Goal: Information Seeking & Learning: Learn about a topic

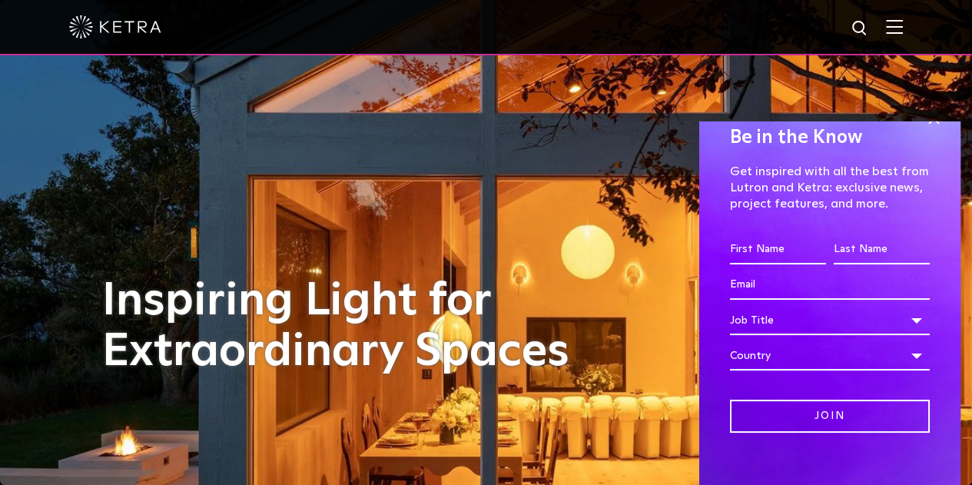
scroll to position [45, 0]
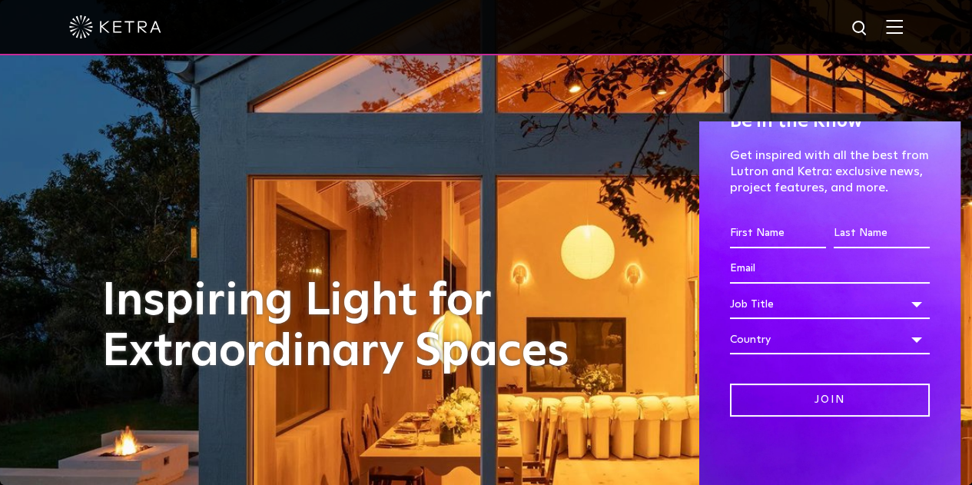
click at [573, 217] on div "Inspiring Light for Extraordinary Spaces" at bounding box center [486, 242] width 768 height 485
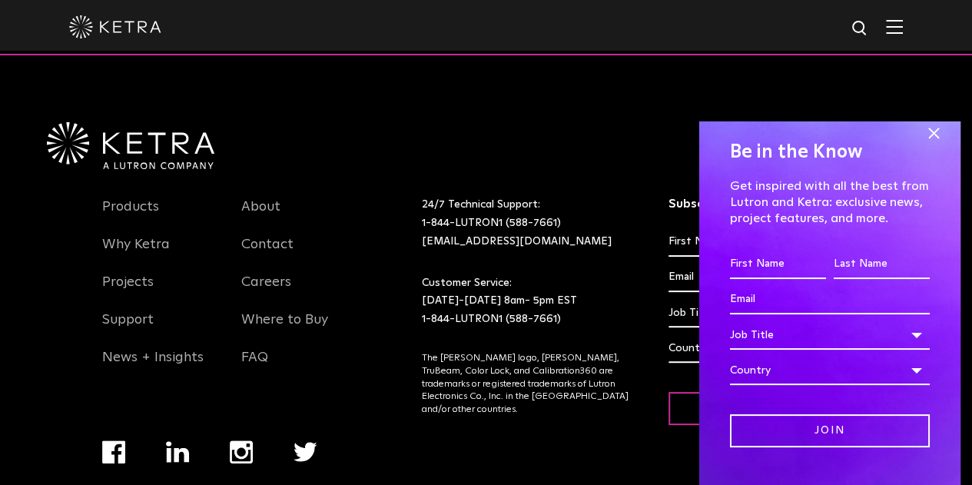
scroll to position [3226, 0]
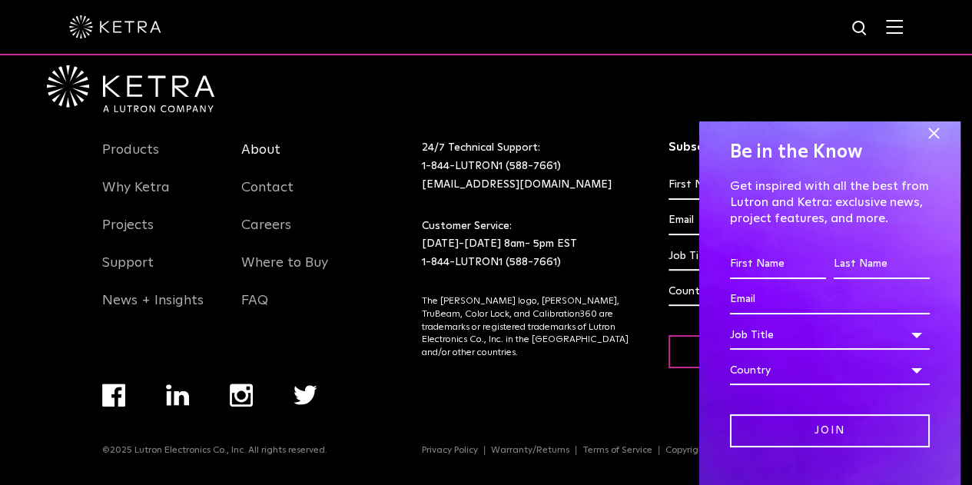
click at [260, 154] on link "About" at bounding box center [260, 158] width 39 height 35
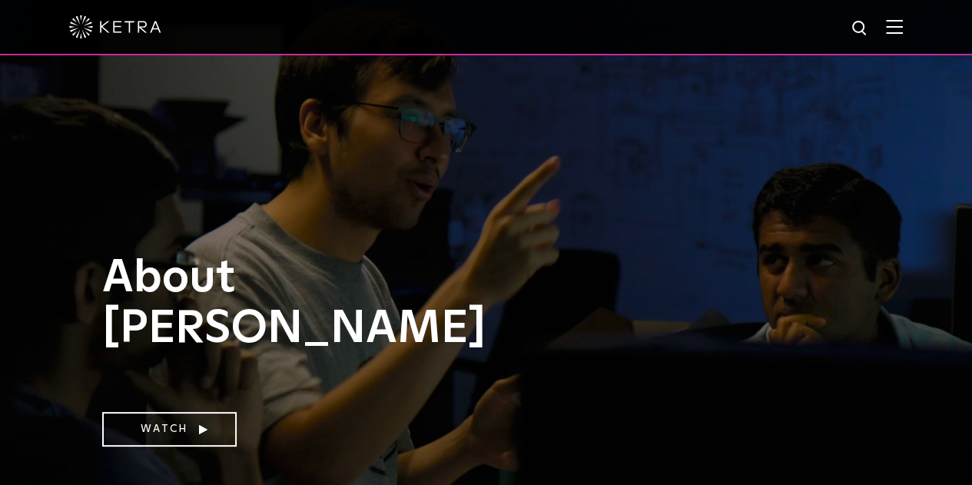
click at [137, 35] on img at bounding box center [115, 26] width 92 height 23
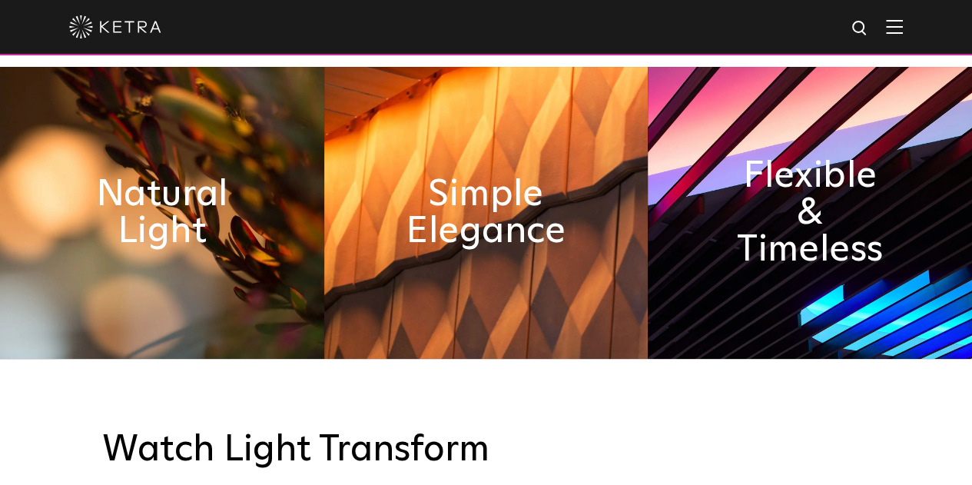
scroll to position [691, 0]
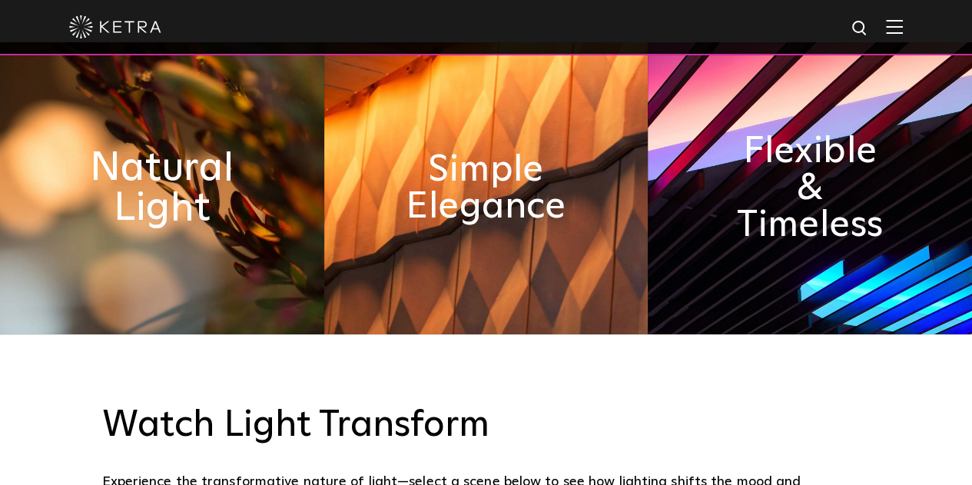
click at [181, 210] on h2 "Natural Light" at bounding box center [162, 188] width 177 height 81
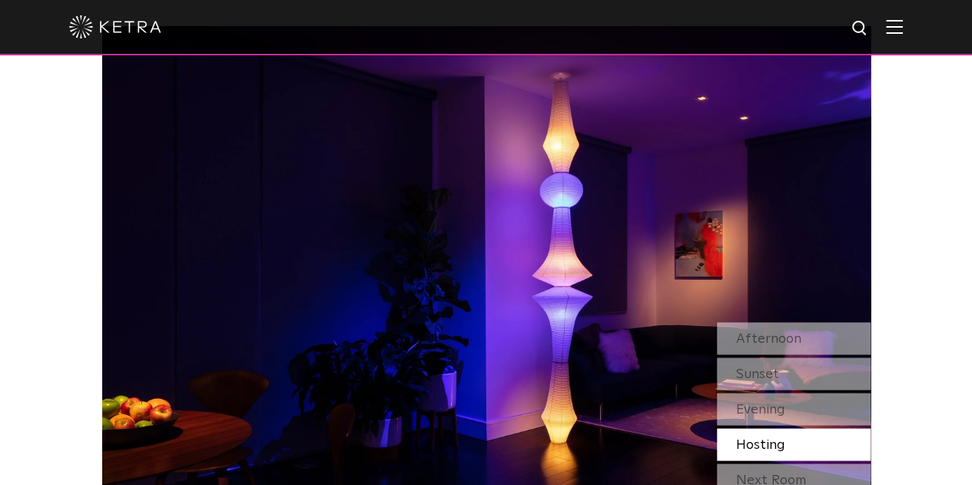
scroll to position [1229, 0]
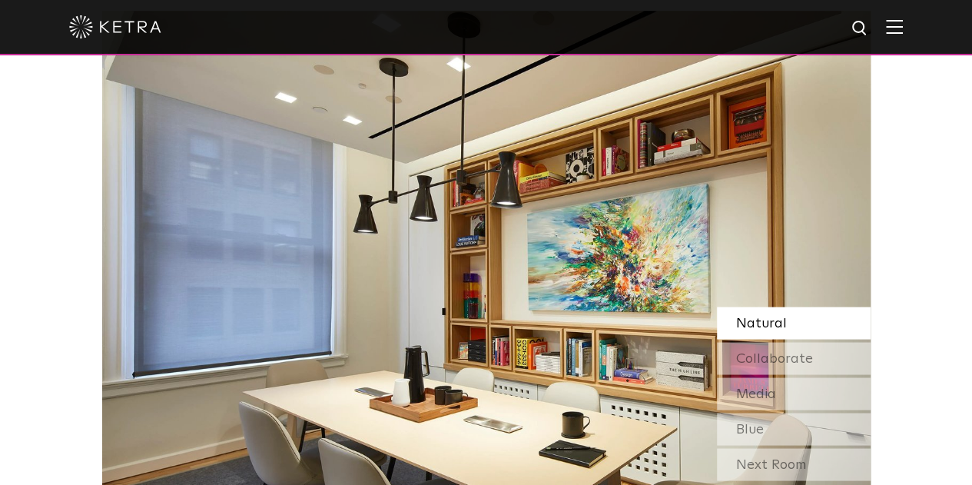
click at [766, 320] on span "Natural" at bounding box center [761, 323] width 51 height 14
click at [766, 357] on span "Collaborate" at bounding box center [774, 358] width 77 height 14
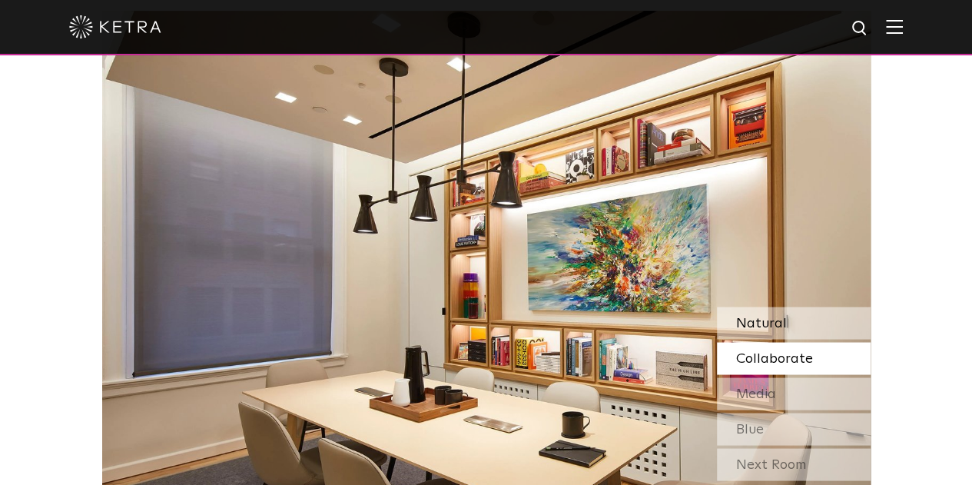
click at [754, 322] on span "Natural" at bounding box center [761, 323] width 51 height 14
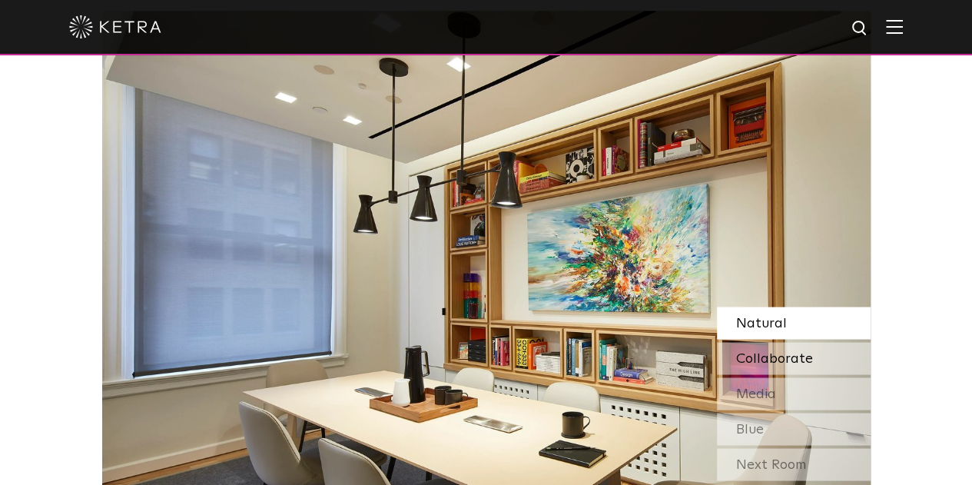
click at [756, 353] on span "Collaborate" at bounding box center [774, 358] width 77 height 14
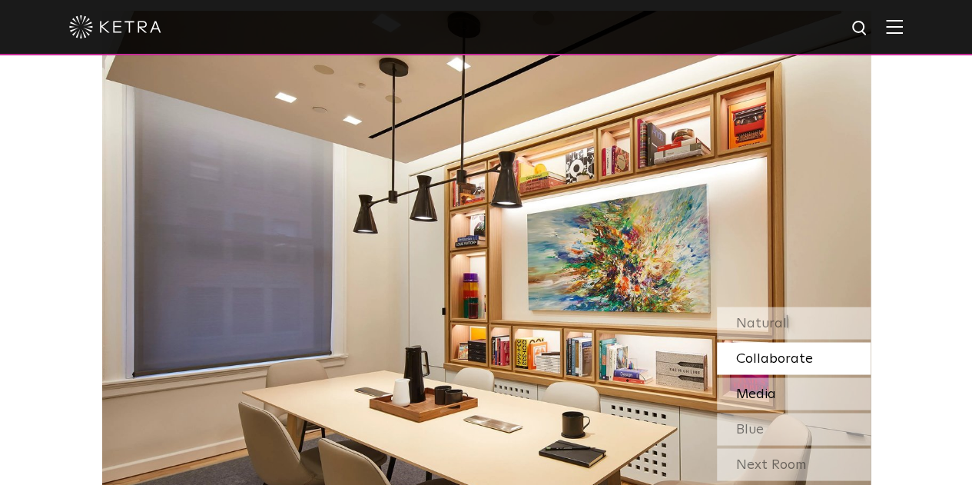
click at [757, 389] on span "Media" at bounding box center [756, 393] width 40 height 14
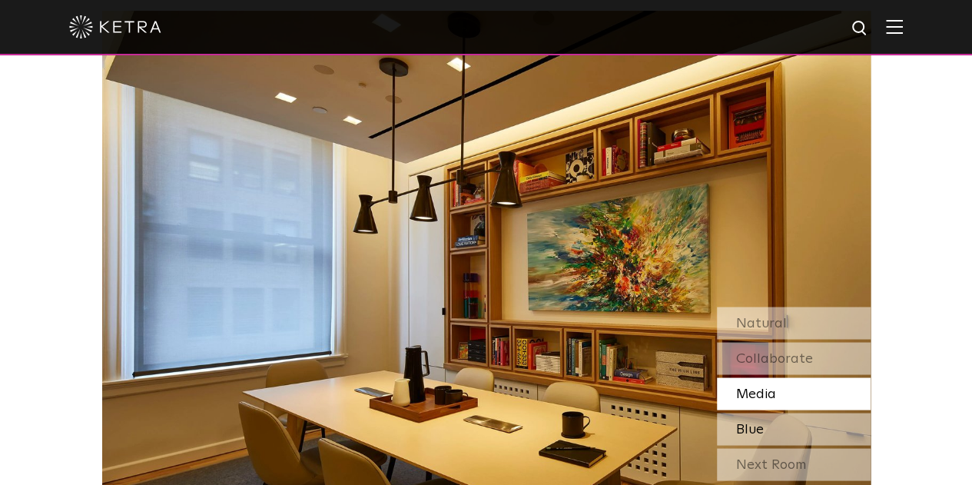
click at [762, 426] on span "Blue" at bounding box center [750, 429] width 28 height 14
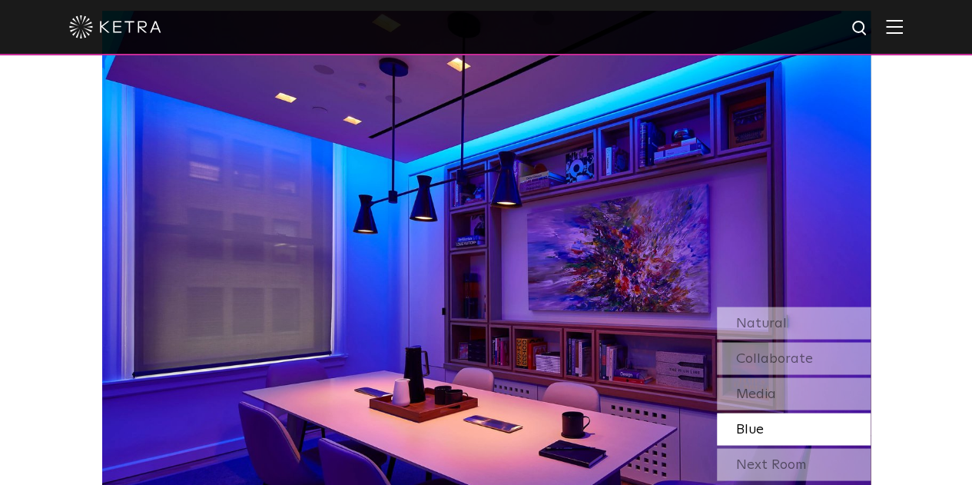
scroll to position [1306, 0]
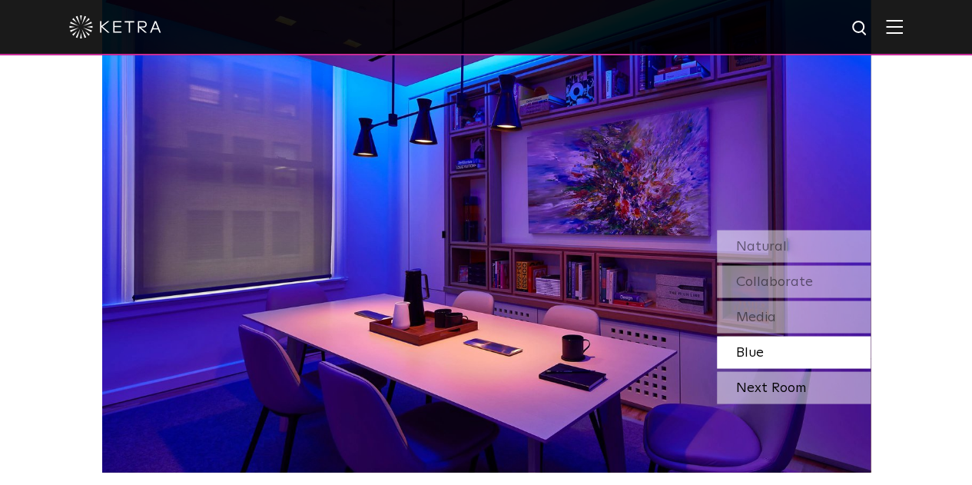
click at [760, 394] on div "Next Room" at bounding box center [794, 387] width 154 height 32
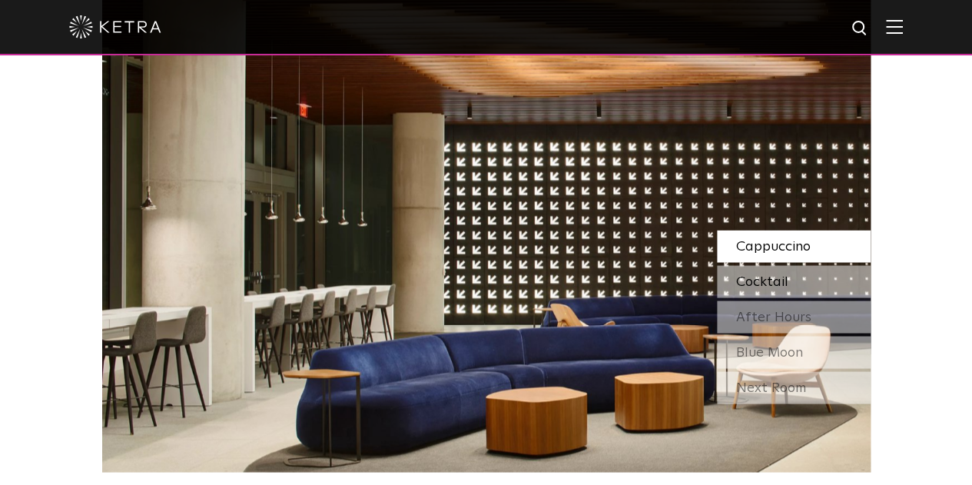
click at [753, 275] on span "Cocktail" at bounding box center [762, 281] width 52 height 14
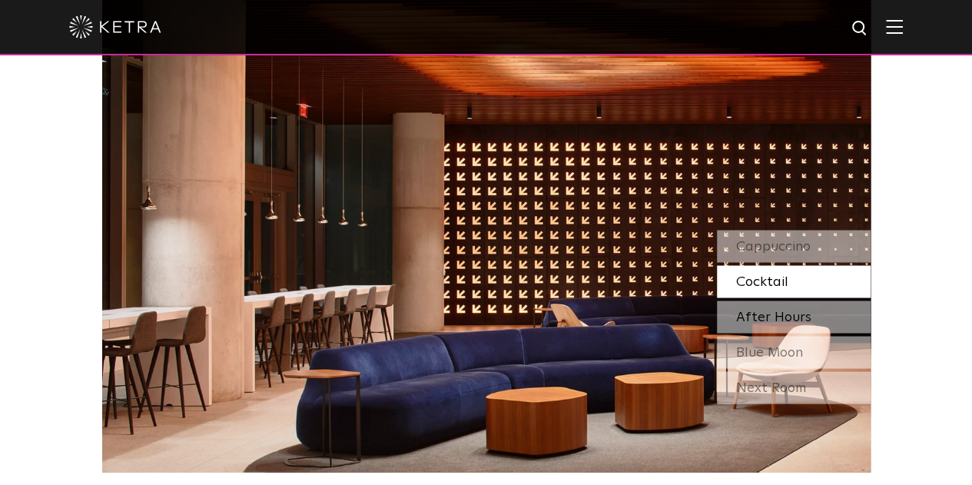
click at [753, 314] on span "After Hours" at bounding box center [773, 317] width 75 height 14
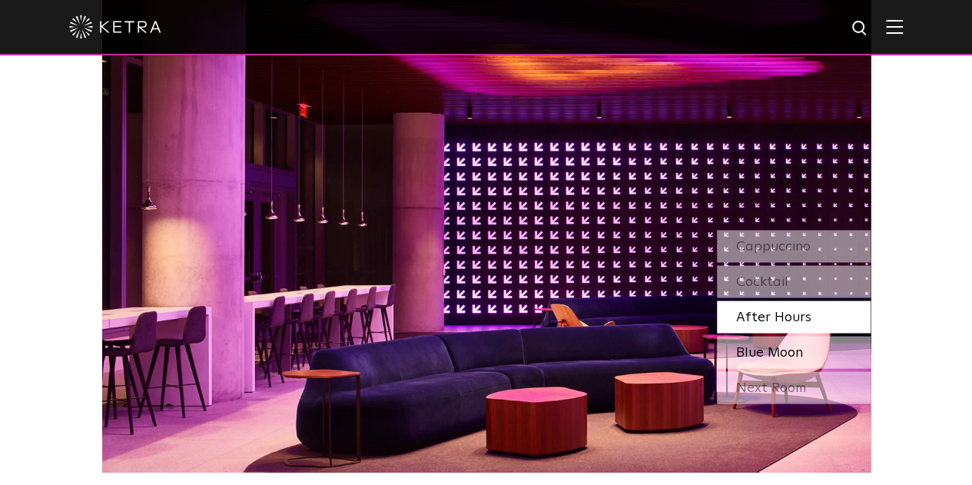
click at [754, 347] on span "Blue Moon" at bounding box center [769, 352] width 67 height 14
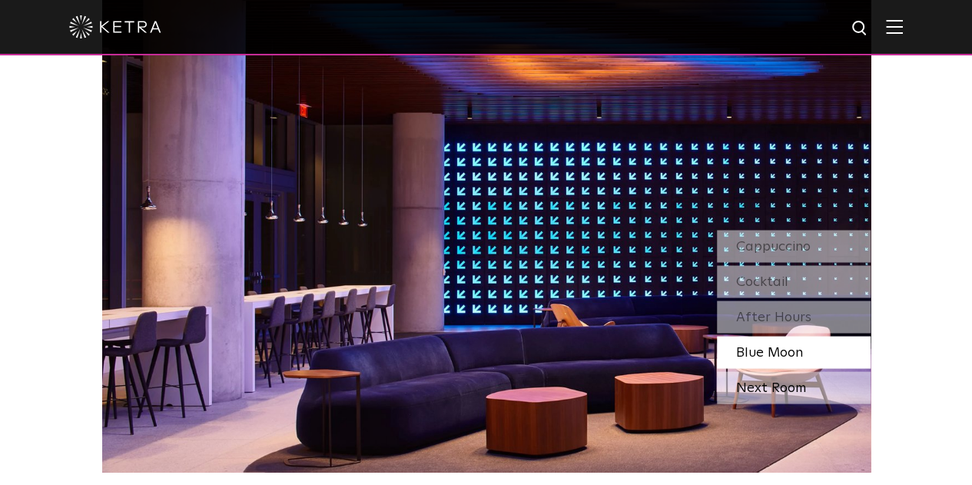
click at [753, 386] on div "Next Room" at bounding box center [794, 387] width 154 height 32
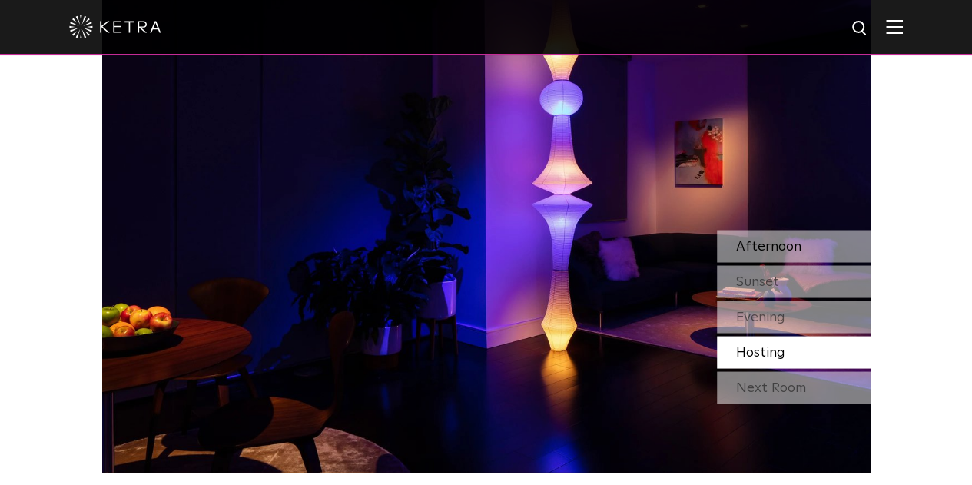
click at [765, 248] on span "Afternoon" at bounding box center [768, 246] width 65 height 14
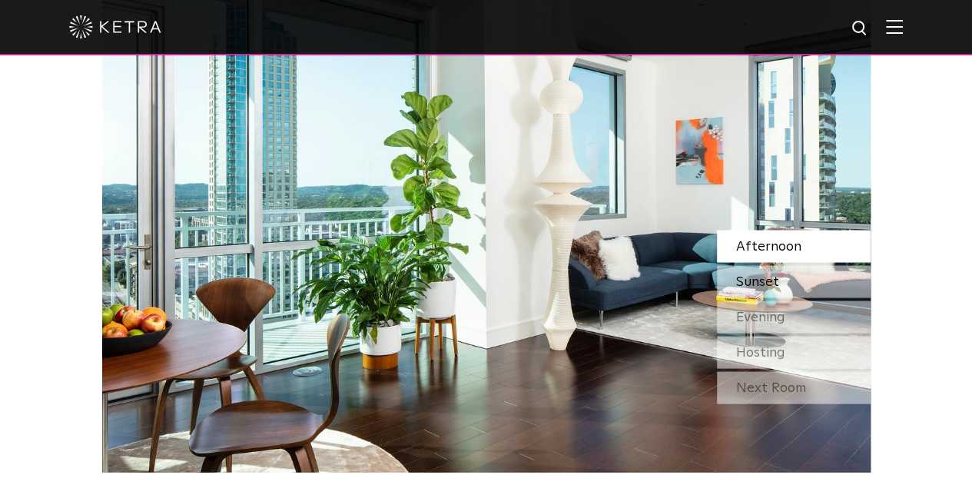
click at [760, 279] on span "Sunset" at bounding box center [757, 281] width 43 height 14
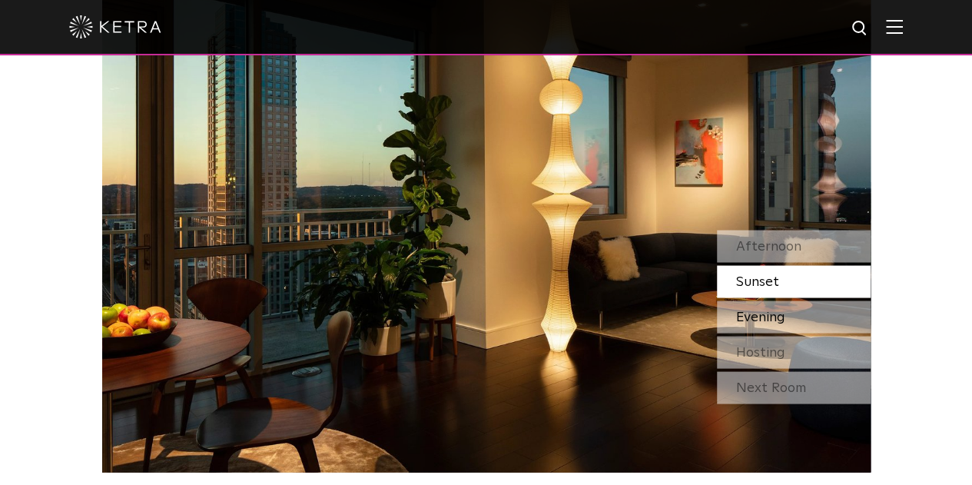
click at [762, 313] on span "Evening" at bounding box center [760, 317] width 49 height 14
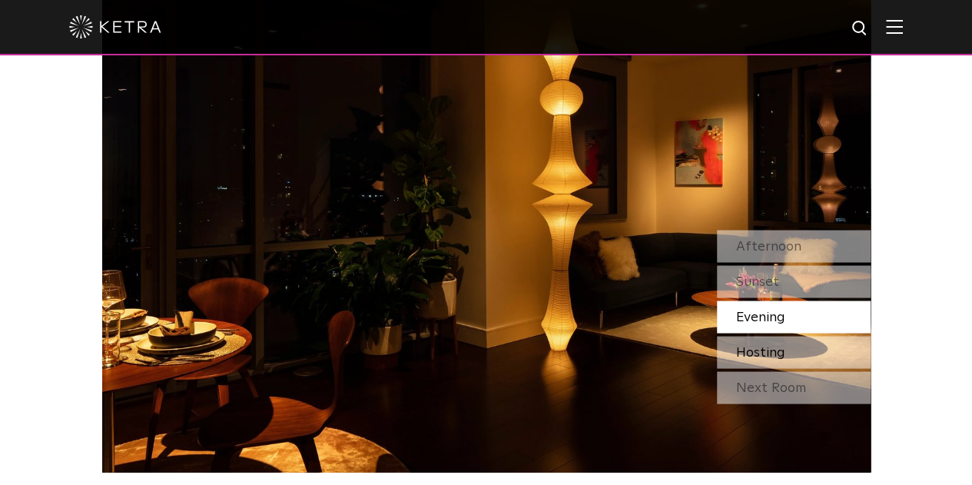
click at [762, 352] on span "Hosting" at bounding box center [760, 352] width 49 height 14
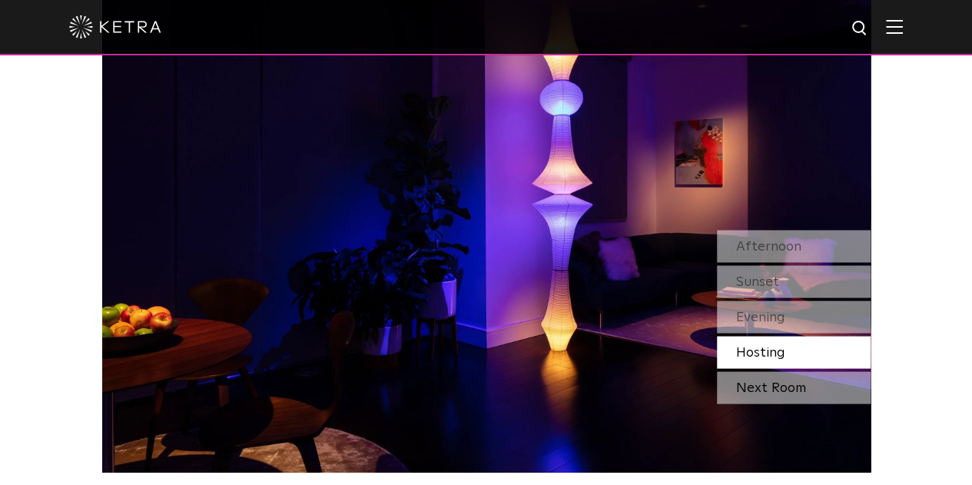
click at [754, 384] on div "Next Room" at bounding box center [794, 387] width 154 height 32
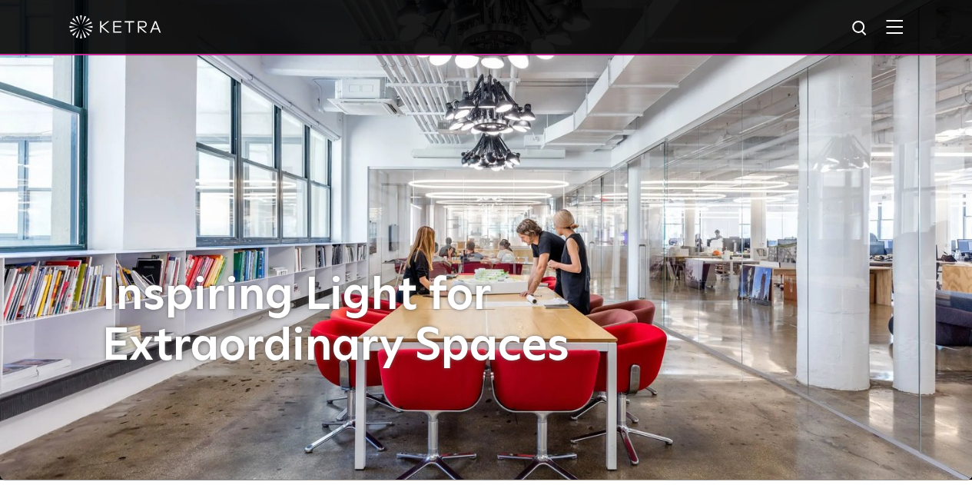
scroll to position [0, 0]
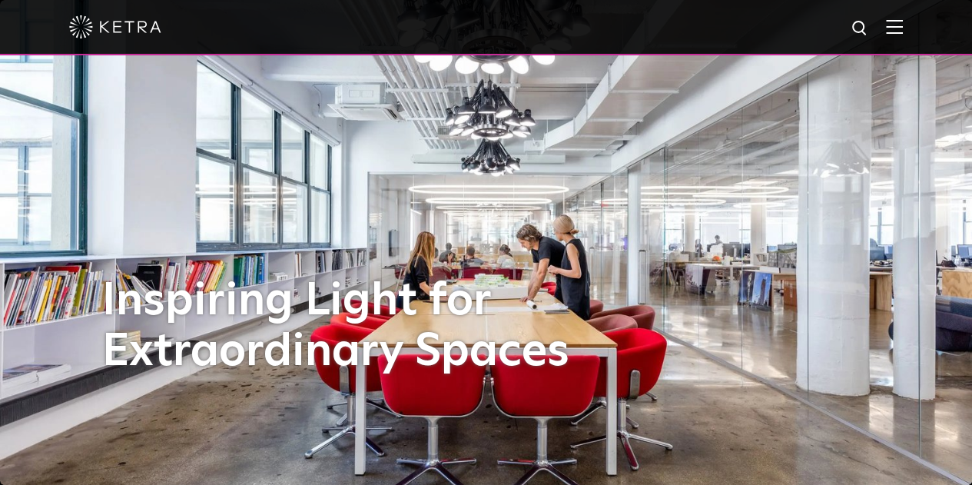
click at [902, 31] on img at bounding box center [894, 26] width 17 height 15
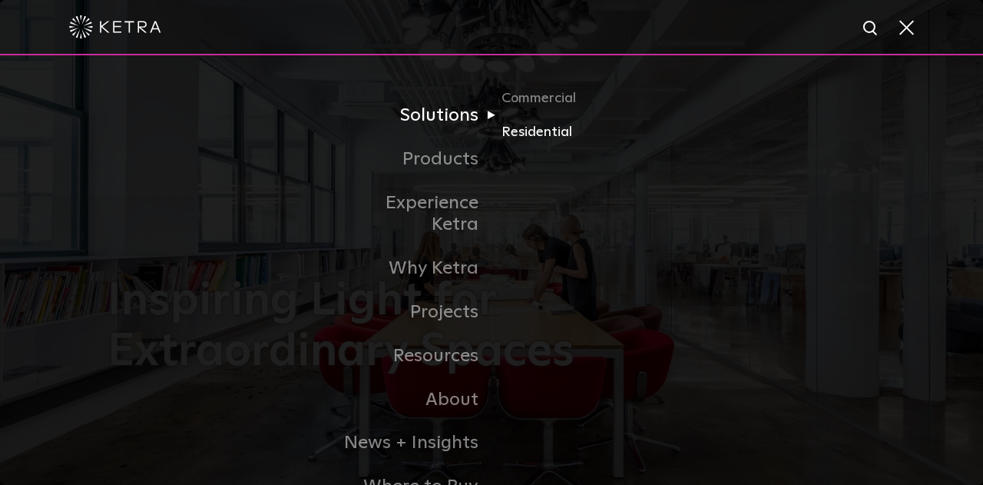
click at [527, 140] on link "Residential" at bounding box center [575, 132] width 147 height 22
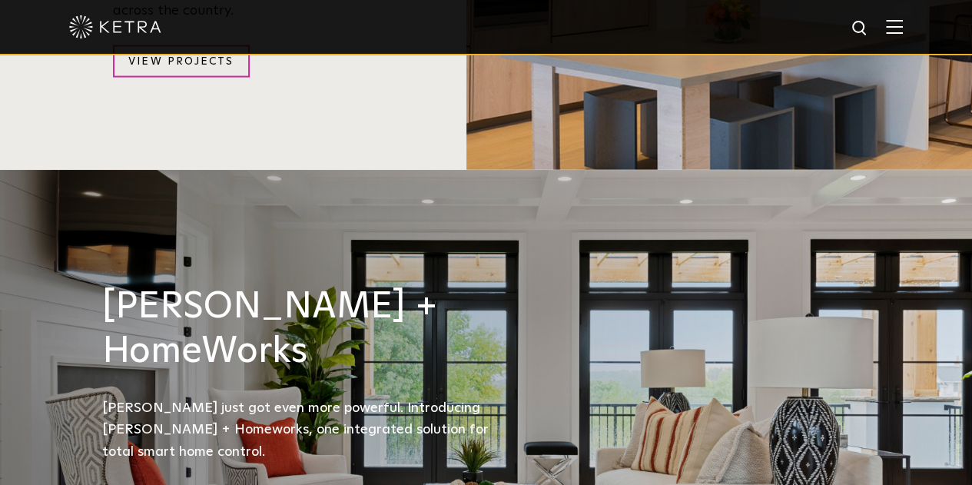
scroll to position [1766, 0]
